Goal: Information Seeking & Learning: Learn about a topic

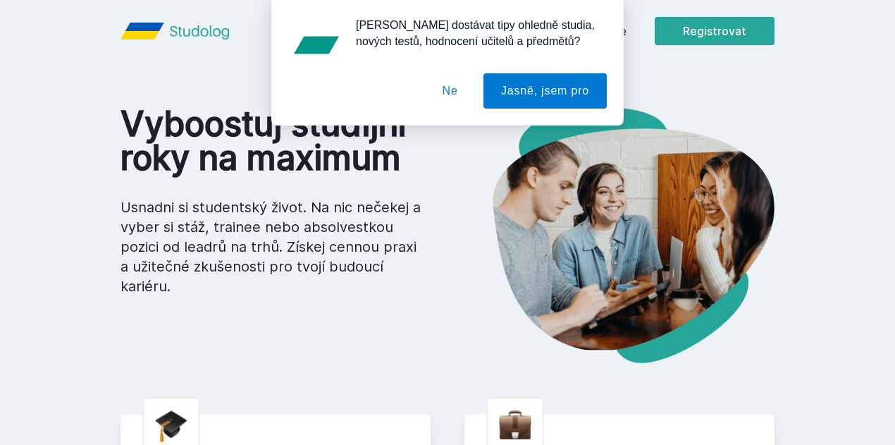
click at [452, 90] on button "Ne" at bounding box center [450, 90] width 51 height 35
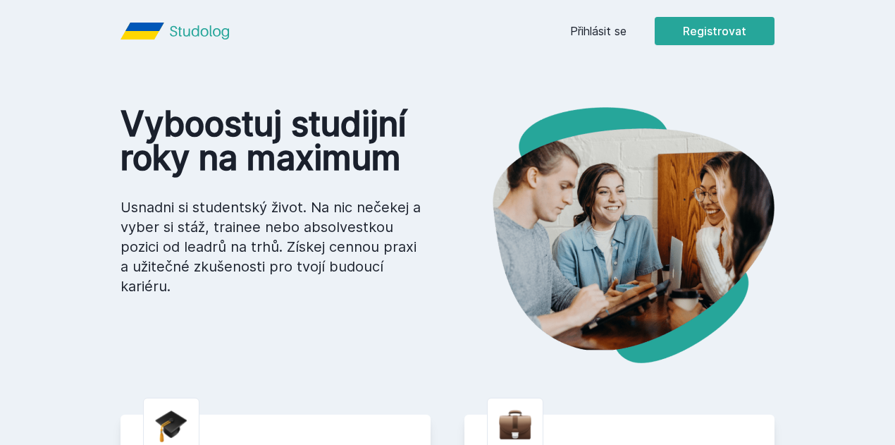
click at [627, 29] on link "Přihlásit se" at bounding box center [598, 31] width 56 height 17
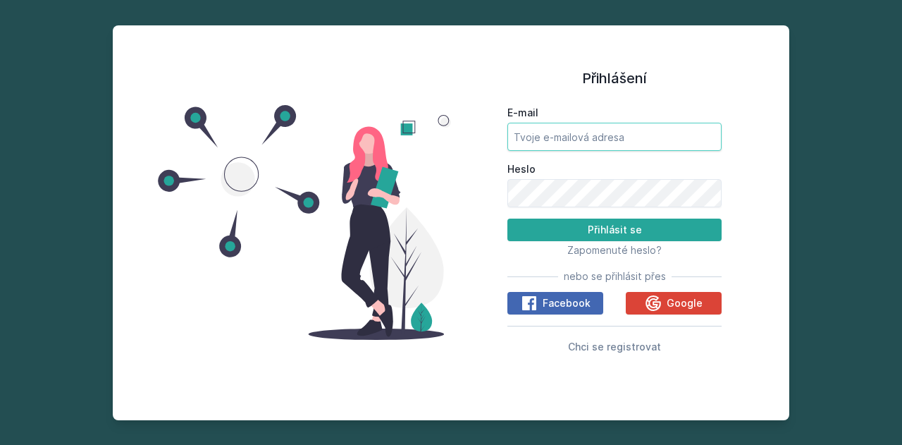
click at [616, 149] on input "E-mail" at bounding box center [615, 137] width 214 height 28
type input "[EMAIL_ADDRESS][DOMAIN_NAME]"
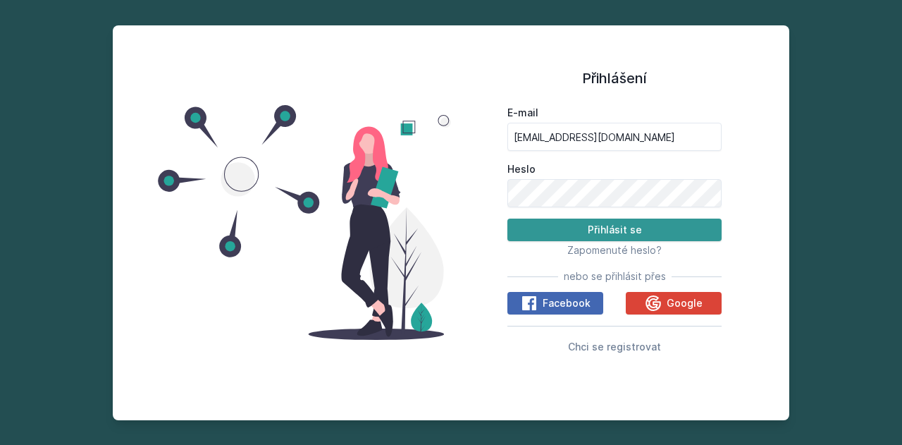
click at [592, 226] on button "Přihlásit se" at bounding box center [615, 230] width 214 height 23
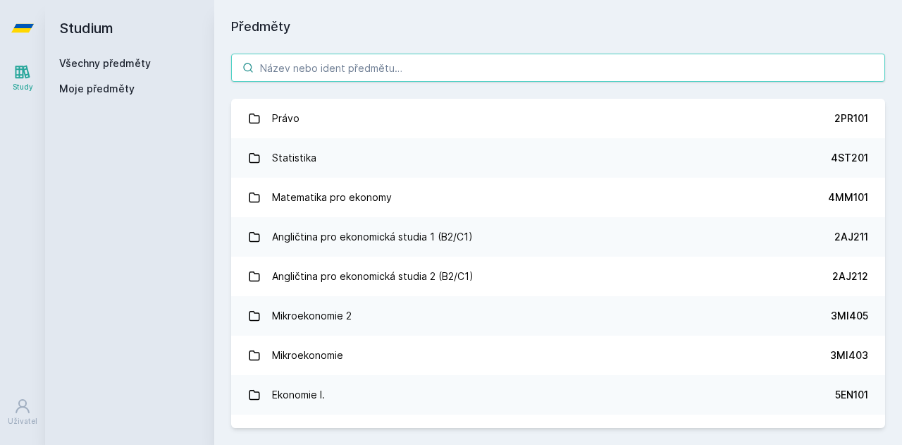
click at [444, 75] on input "search" at bounding box center [558, 68] width 654 height 28
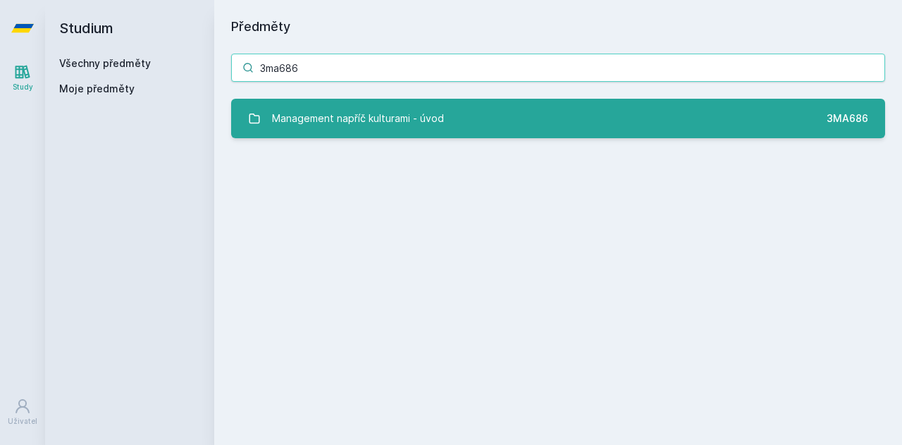
type input "3ma686"
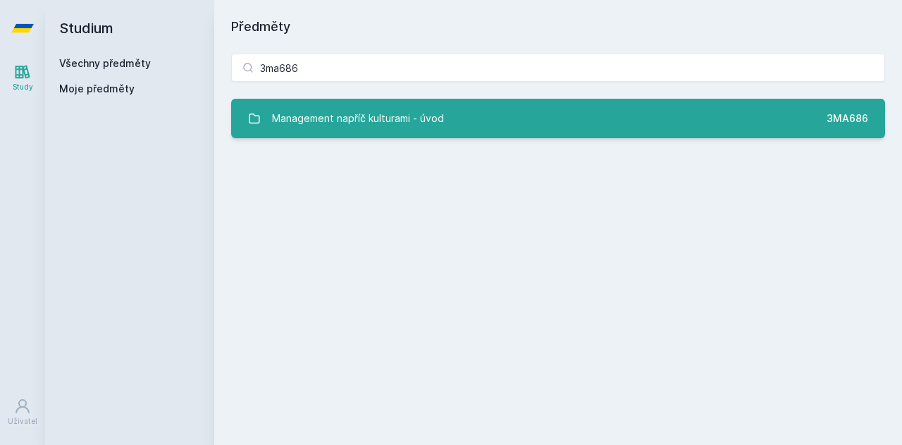
click at [414, 102] on link "Management napříč kulturami - úvod 3MA686" at bounding box center [558, 118] width 654 height 39
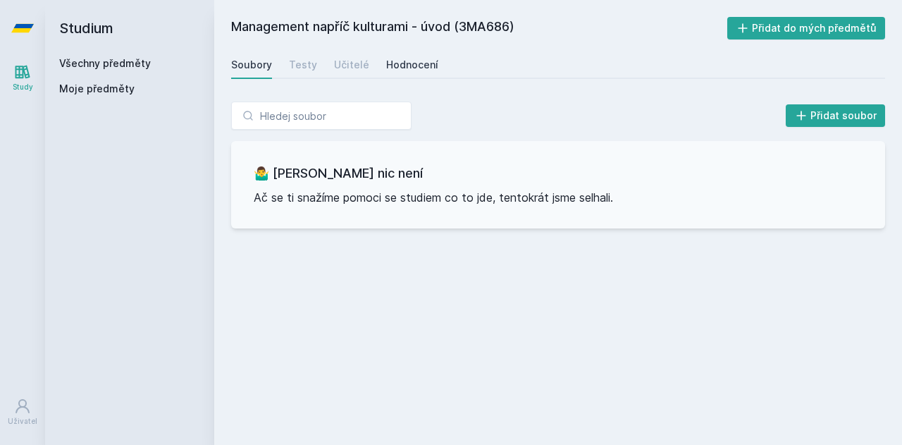
click at [409, 65] on div "Hodnocení" at bounding box center [412, 65] width 52 height 14
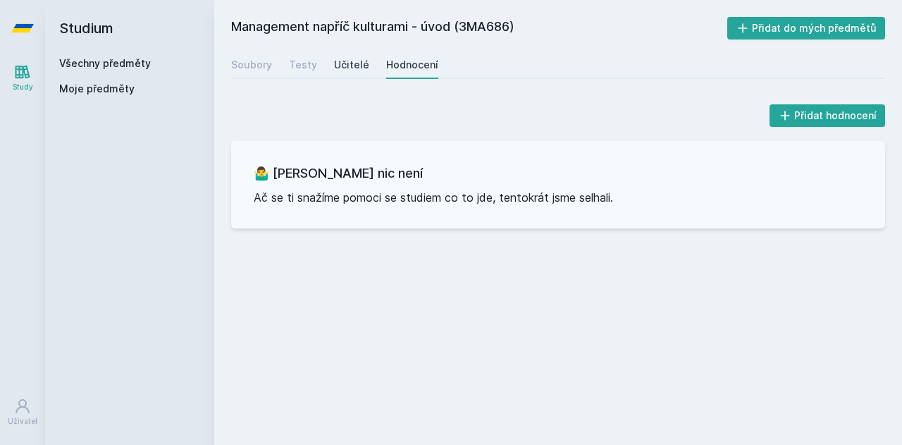
click at [347, 63] on div "Učitelé" at bounding box center [351, 65] width 35 height 14
click at [311, 56] on link "Testy" at bounding box center [303, 65] width 28 height 28
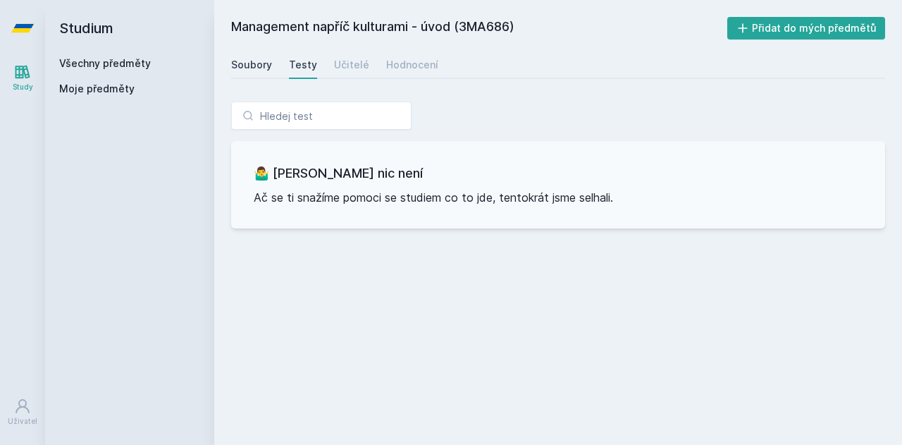
click at [266, 63] on div "Soubory" at bounding box center [251, 65] width 41 height 14
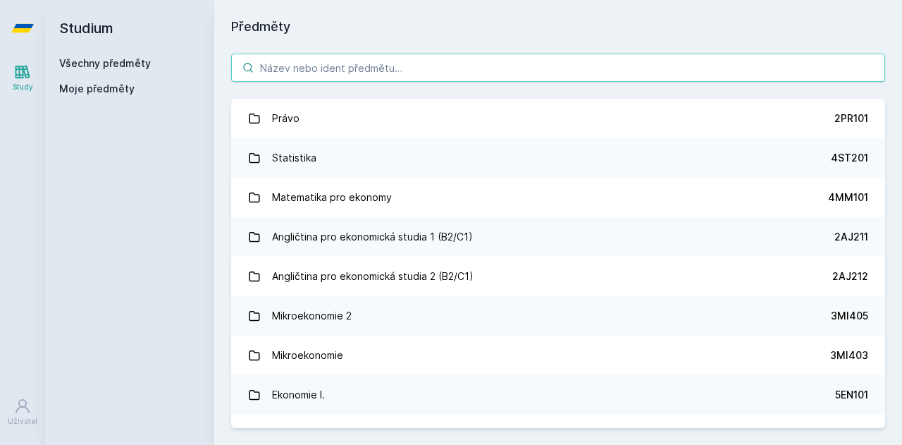
click at [311, 69] on input "search" at bounding box center [558, 68] width 654 height 28
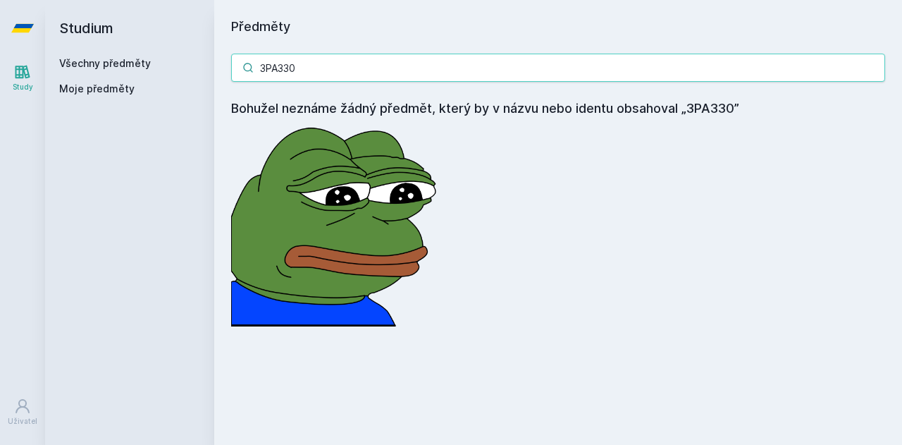
click at [409, 66] on input "3PA330" at bounding box center [558, 68] width 654 height 28
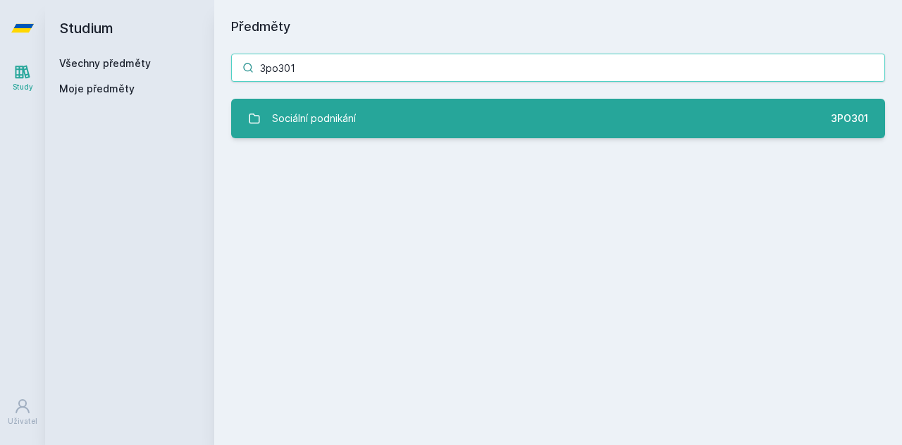
type input "3po301"
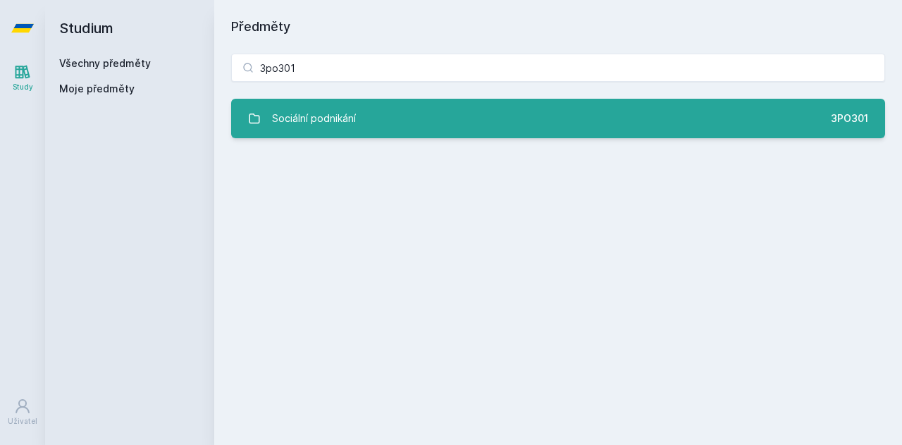
click at [362, 128] on link "Sociální podnikání 3PO301" at bounding box center [558, 118] width 654 height 39
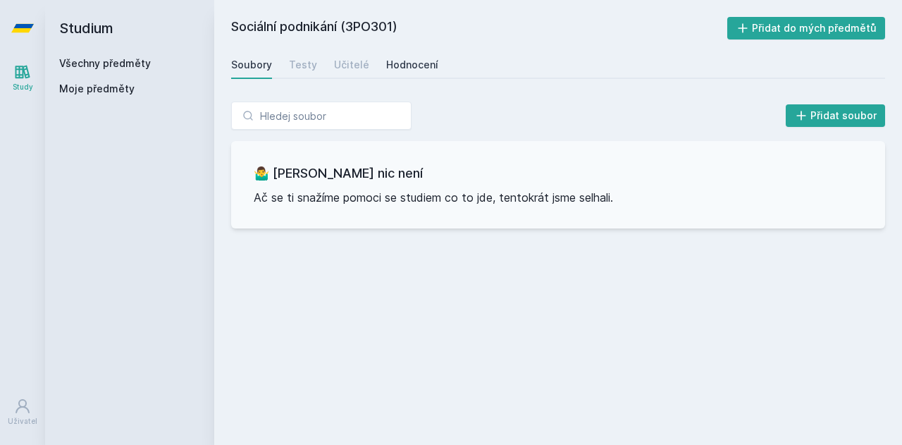
click at [400, 54] on link "Hodnocení" at bounding box center [412, 65] width 52 height 28
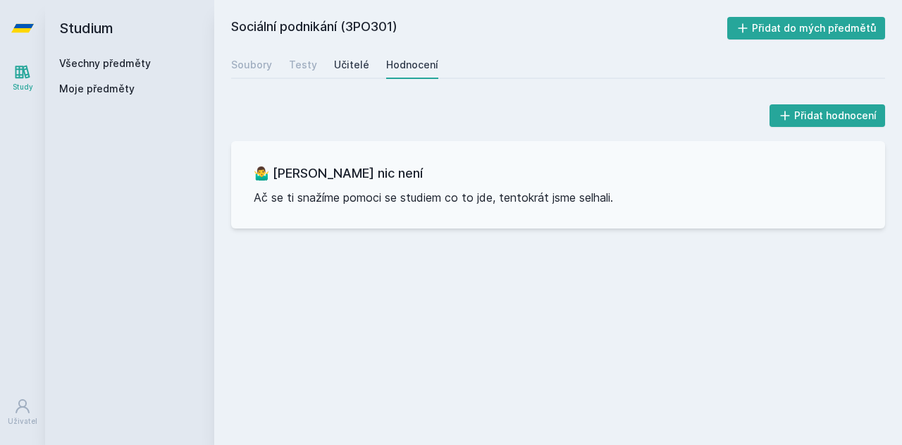
click at [350, 73] on link "Učitelé" at bounding box center [351, 65] width 35 height 28
click at [300, 68] on div "Testy" at bounding box center [303, 65] width 28 height 14
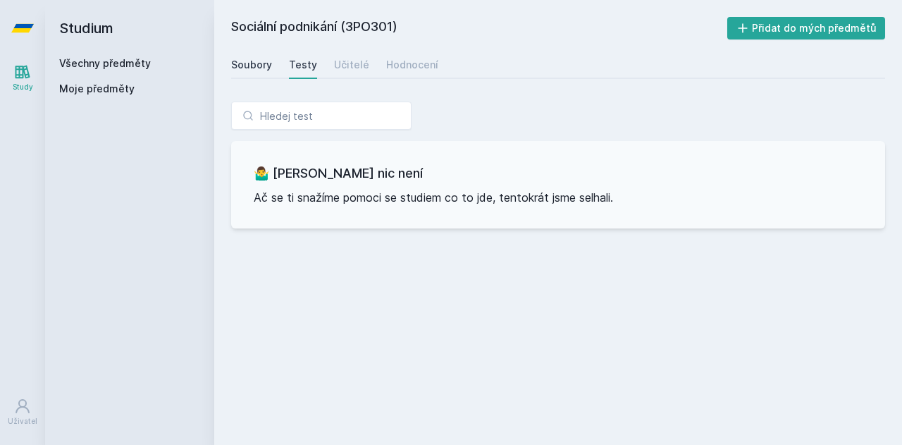
click at [234, 64] on div "Soubory" at bounding box center [251, 65] width 41 height 14
